Goal: Information Seeking & Learning: Learn about a topic

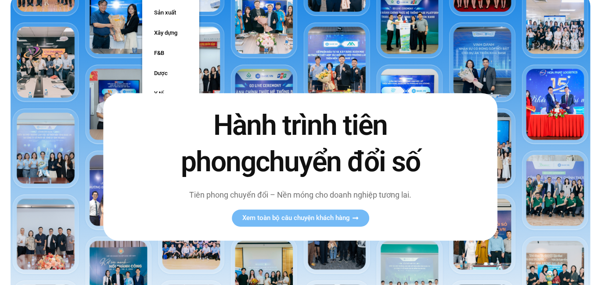
click at [256, 145] on span "chuyển đổi số" at bounding box center [338, 161] width 165 height 33
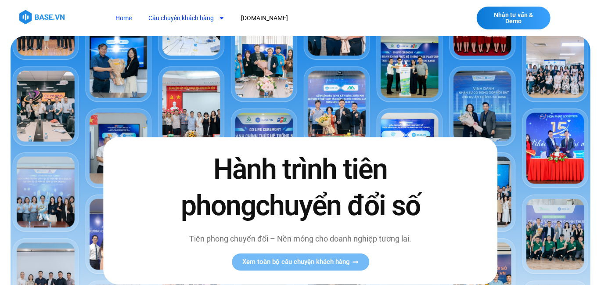
click at [186, 24] on link "Câu chuyện khách hàng" at bounding box center [186, 18] width 89 height 16
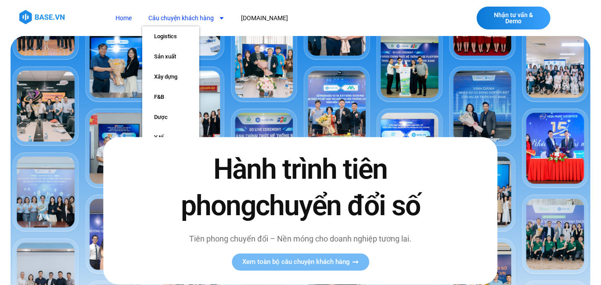
click at [180, 17] on link "Câu chuyện khách hàng" at bounding box center [186, 18] width 89 height 16
click at [193, 18] on link "Câu chuyện khách hàng" at bounding box center [186, 18] width 89 height 16
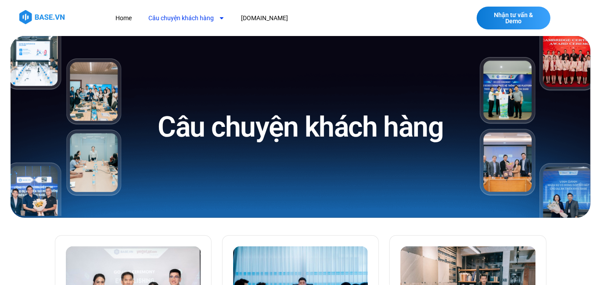
click at [205, 15] on link "Câu chuyện khách hàng" at bounding box center [186, 18] width 89 height 16
